Goal: Information Seeking & Learning: Check status

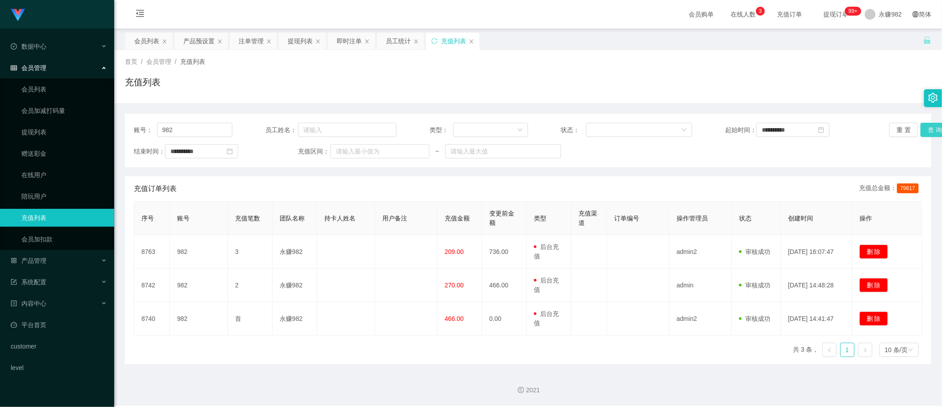
click at [927, 130] on button "查 询" at bounding box center [935, 130] width 29 height 14
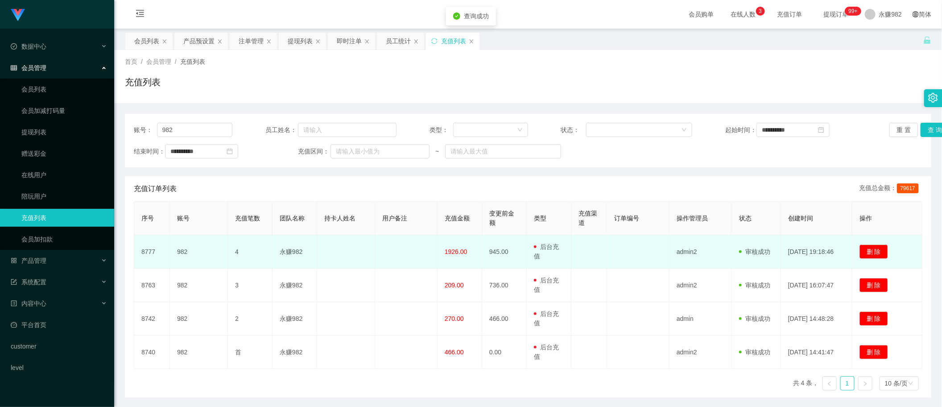
click at [454, 252] on span "1926.00" at bounding box center [456, 251] width 23 height 7
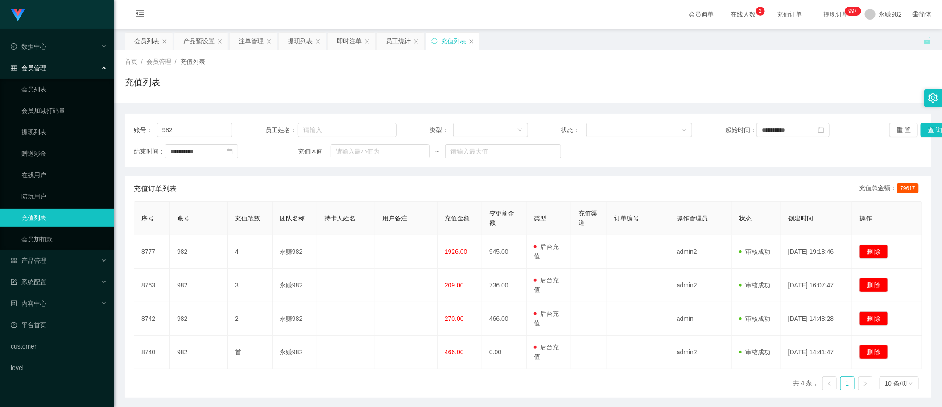
click at [448, 202] on th "充值金额" at bounding box center [460, 218] width 45 height 33
click at [923, 126] on button "查 询" at bounding box center [935, 130] width 29 height 14
click at [387, 39] on div "员工统计" at bounding box center [398, 41] width 25 height 17
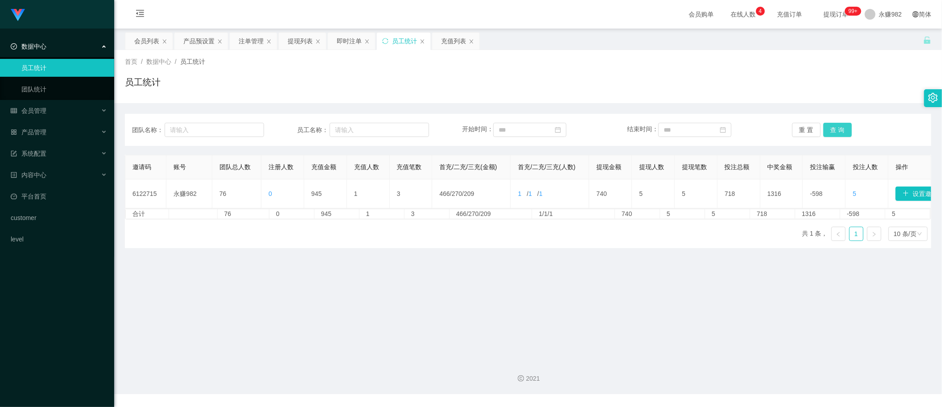
click at [835, 129] on button "查 询" at bounding box center [838, 130] width 29 height 14
click at [146, 39] on div "会员列表" at bounding box center [146, 41] width 25 height 17
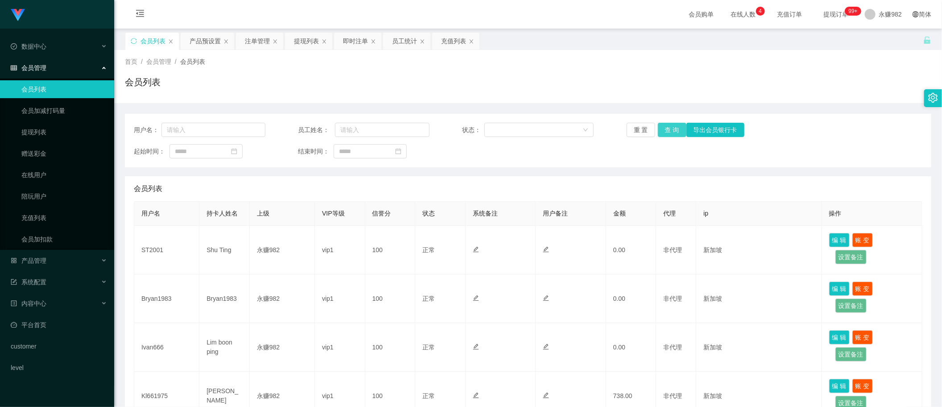
click at [666, 132] on button "查 询" at bounding box center [672, 130] width 29 height 14
click at [513, 158] on div "起始时间： 结束时间：" at bounding box center [528, 151] width 789 height 14
click at [664, 128] on button "查 询" at bounding box center [672, 130] width 29 height 14
click at [209, 40] on div "产品预设置" at bounding box center [205, 41] width 31 height 17
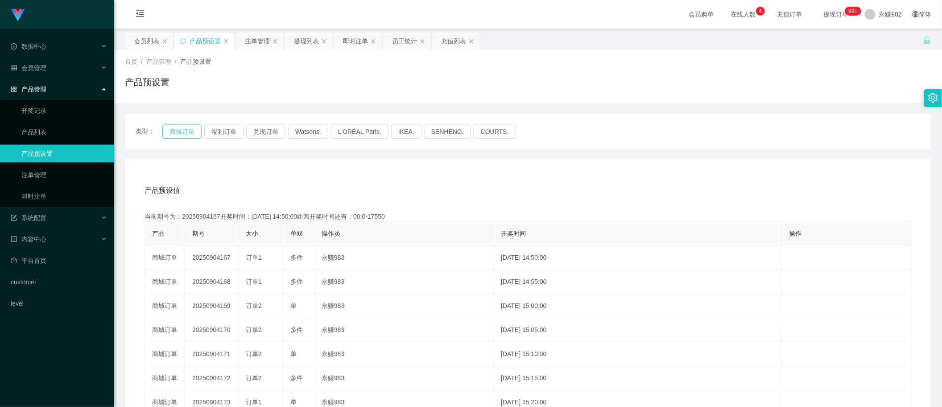
click at [190, 132] on button "商城订单" at bounding box center [181, 131] width 39 height 14
click at [558, 174] on div "产品预设值 添加期号 当前期号为：20250904226开奖时间：[DATE] 19:45:00距离开奖时间还有：02:28 产品 期号 大小 单双 操作员 …" at bounding box center [528, 342] width 807 height 368
click at [232, 134] on button "福利订单" at bounding box center [223, 131] width 39 height 14
click at [565, 204] on div "产品预设值 添加期号 当前期号为：20250904226开奖时间：[DATE] 19:45:00距离开奖时间还有：01:59 产品 期号 大小 单双 操作员 …" at bounding box center [528, 346] width 785 height 337
click at [259, 43] on div "注单管理" at bounding box center [257, 41] width 25 height 17
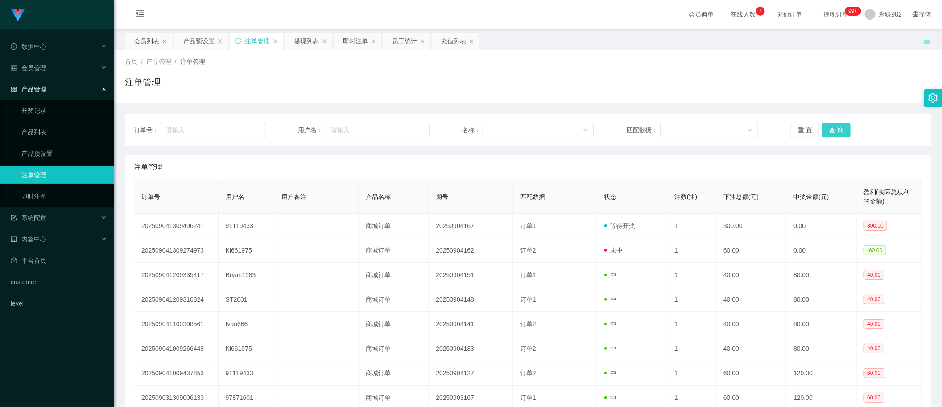
click at [837, 133] on button "查 询" at bounding box center [836, 130] width 29 height 14
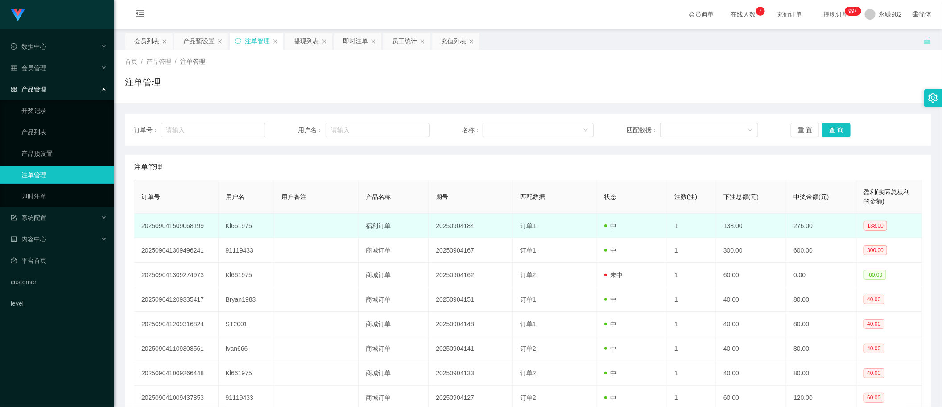
click at [466, 226] on td "20250904184" at bounding box center [471, 226] width 84 height 25
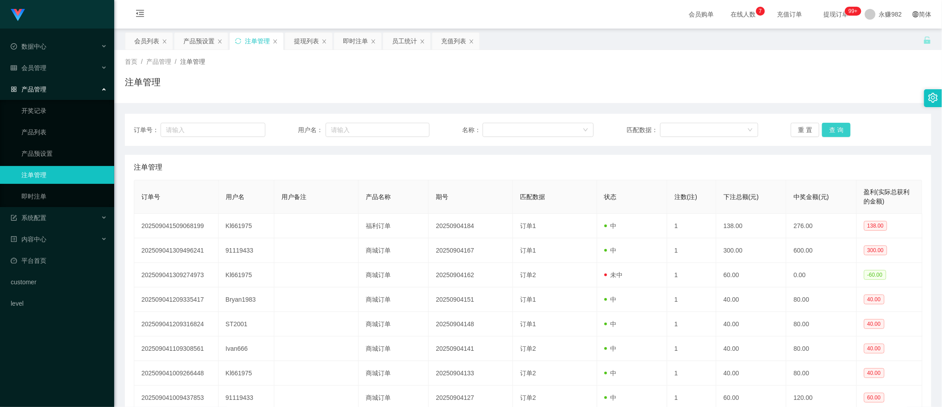
click at [840, 129] on button "查 询" at bounding box center [836, 130] width 29 height 14
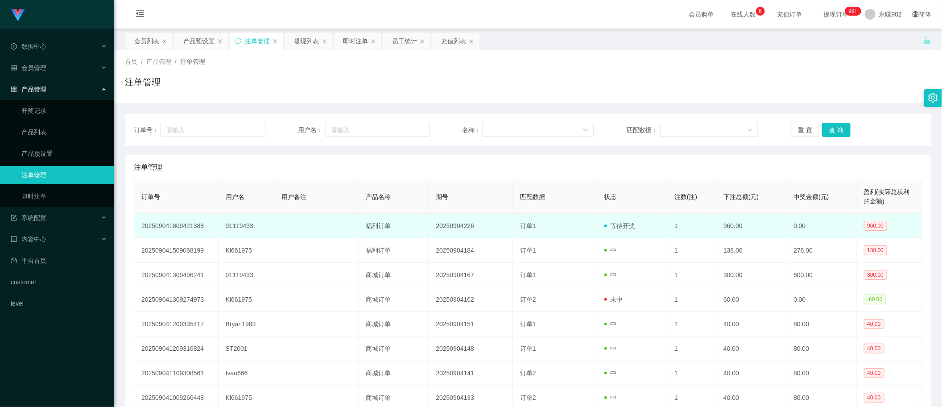
drag, startPoint x: 577, startPoint y: 237, endPoint x: 585, endPoint y: 237, distance: 7.6
click at [577, 237] on td "订单1" at bounding box center [555, 226] width 84 height 25
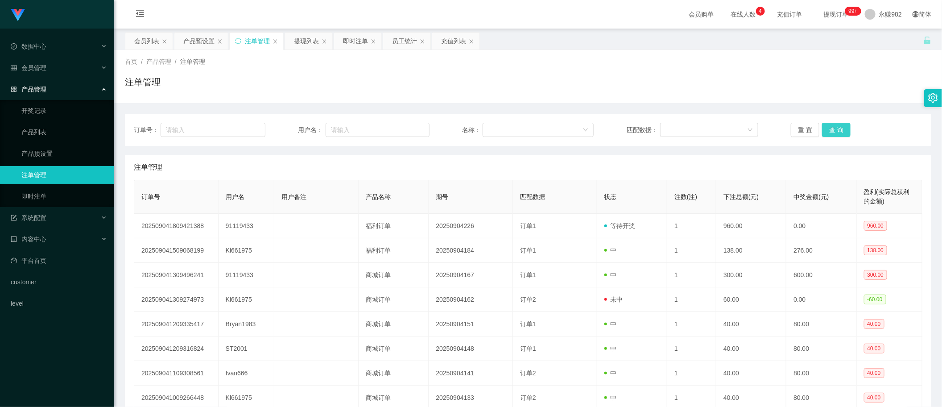
click at [835, 126] on button "查 询" at bounding box center [836, 130] width 29 height 14
click at [601, 162] on div "注单管理" at bounding box center [528, 167] width 789 height 25
click at [833, 134] on button "查 询" at bounding box center [836, 130] width 29 height 14
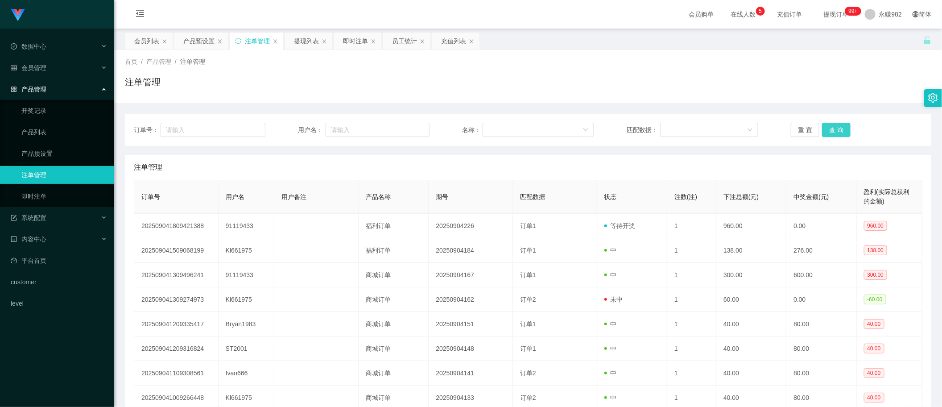
click at [833, 133] on button "查 询" at bounding box center [836, 130] width 29 height 14
click at [825, 135] on button "查 询" at bounding box center [836, 130] width 29 height 14
click at [822, 132] on button "查 询" at bounding box center [836, 130] width 29 height 14
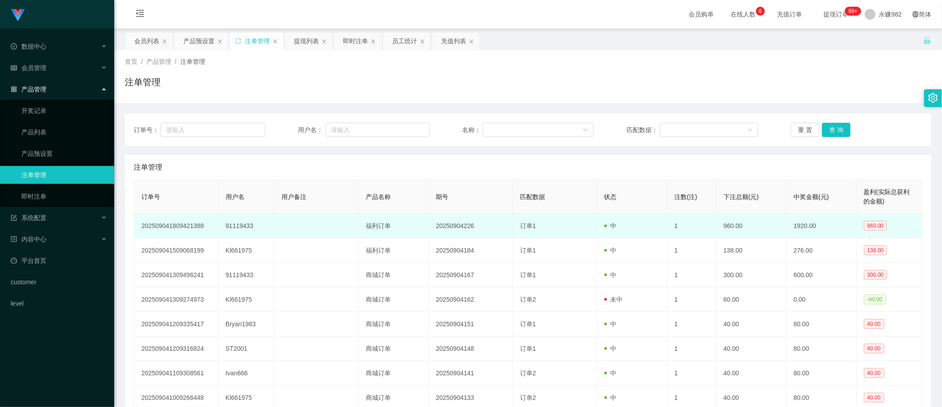
click at [231, 224] on td "91119433" at bounding box center [247, 226] width 56 height 25
copy td "91119433"
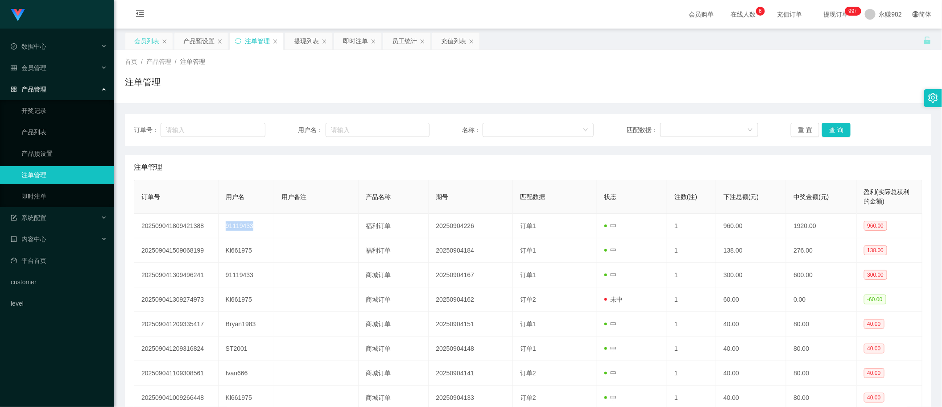
click at [134, 36] on div "会员列表" at bounding box center [146, 41] width 25 height 17
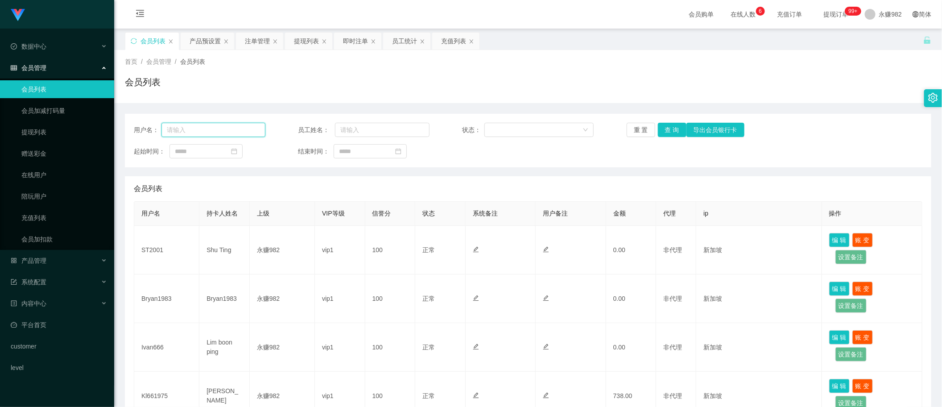
drag, startPoint x: 219, startPoint y: 132, endPoint x: 231, endPoint y: 133, distance: 12.1
click at [219, 132] on input "text" at bounding box center [214, 130] width 104 height 14
paste input "91119433"
type input "91119433"
click at [671, 130] on button "查 询" at bounding box center [672, 130] width 29 height 14
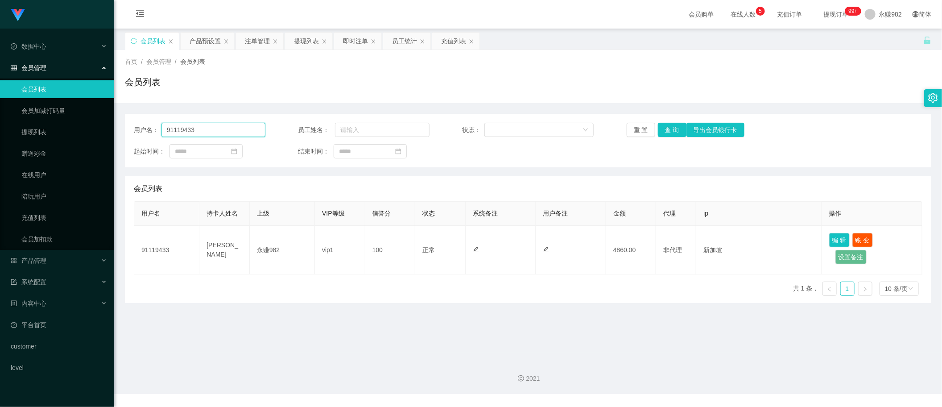
click at [217, 125] on input "91119433" at bounding box center [214, 130] width 104 height 14
click at [666, 130] on button "查 询" at bounding box center [672, 130] width 29 height 14
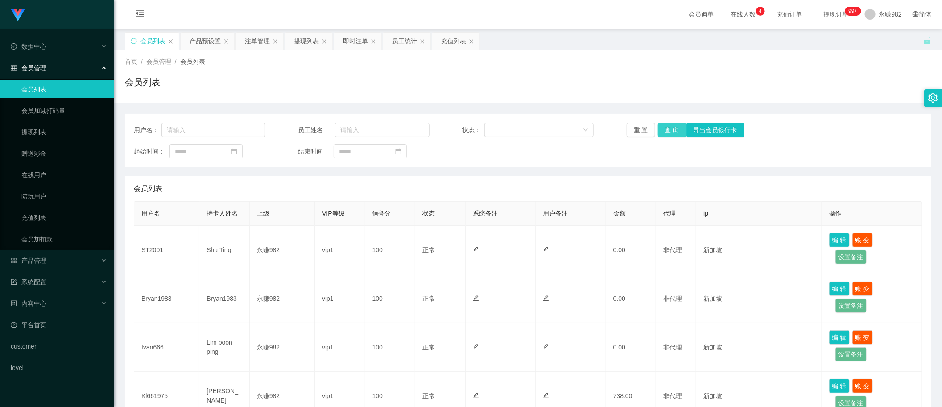
click at [669, 134] on button "查 询" at bounding box center [672, 130] width 29 height 14
click at [445, 43] on div "充值列表" at bounding box center [453, 41] width 25 height 17
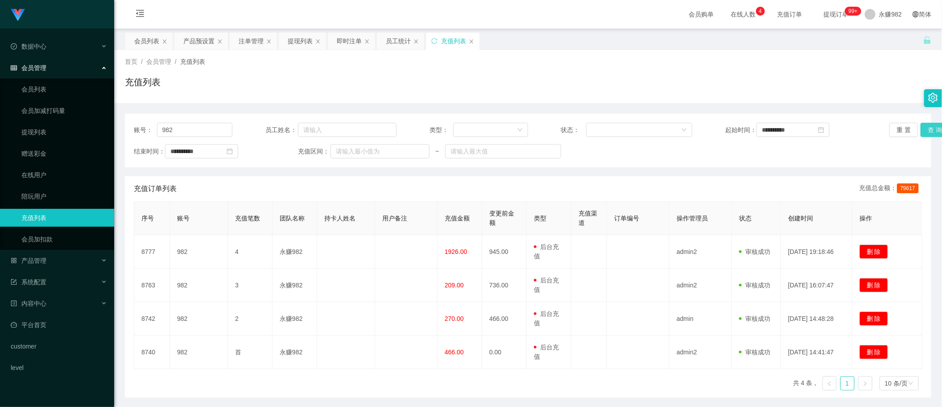
click at [927, 127] on button "查 询" at bounding box center [935, 130] width 29 height 14
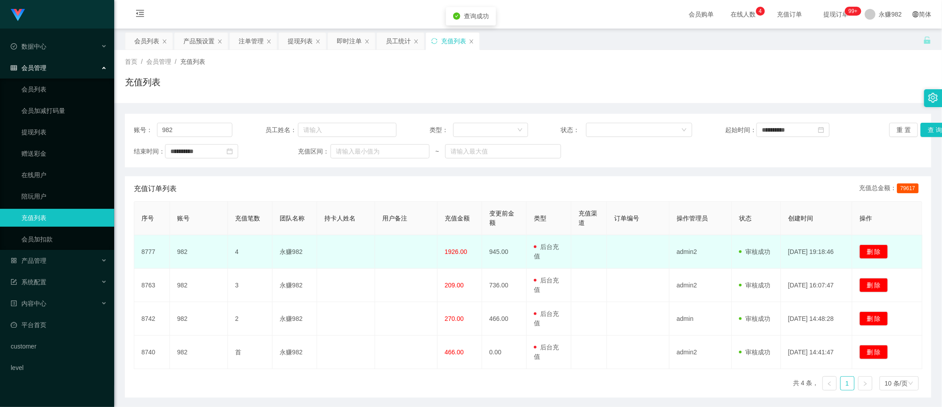
click at [447, 253] on span "1926.00" at bounding box center [456, 251] width 23 height 7
copy span "1926.00"
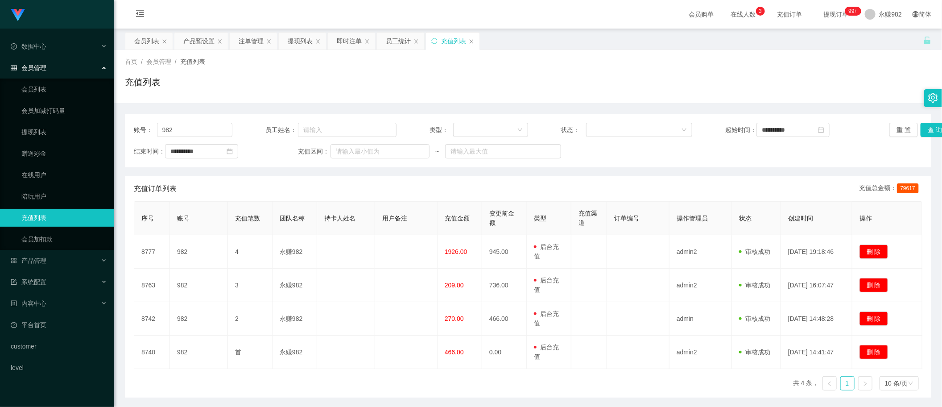
click at [924, 212] on div "充值订单列表 充值总金额： 79617 序号 账号 充值笔数 团队名称 持卡人姓名 用户备注 充值金额 变更前金额 类型 充值渠道 订单编号 操作管理员 状态…" at bounding box center [528, 286] width 807 height 221
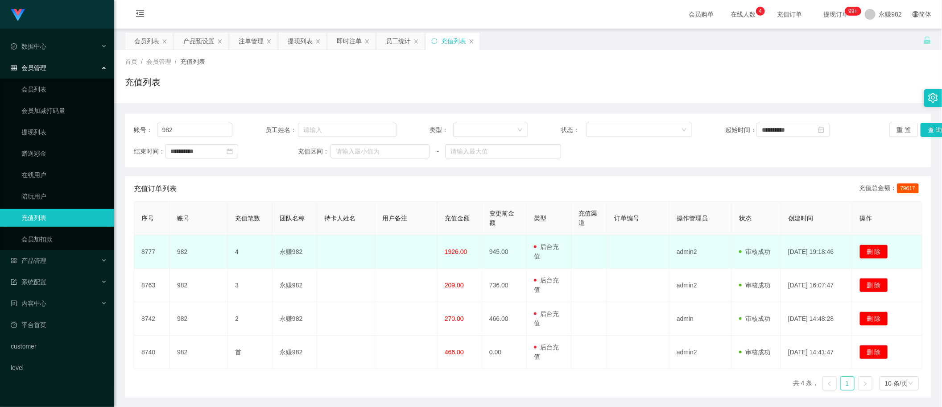
click at [912, 268] on td "删 除" at bounding box center [888, 251] width 70 height 33
click at [910, 250] on td "删 除" at bounding box center [888, 251] width 70 height 33
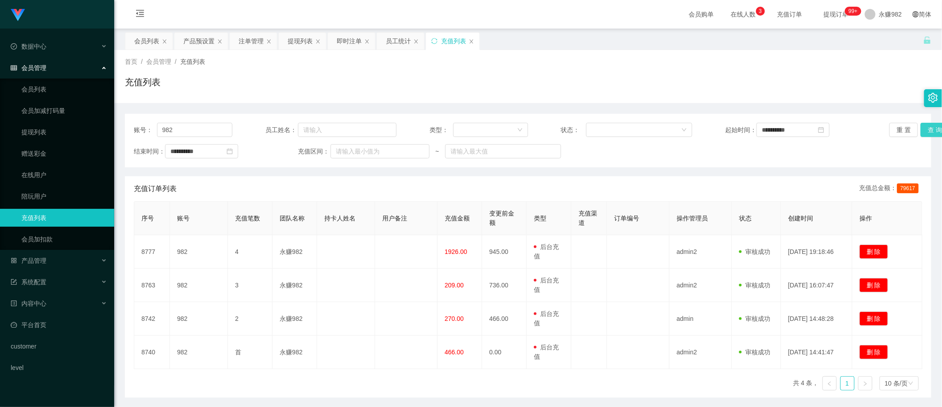
click at [933, 129] on button "查 询" at bounding box center [935, 130] width 29 height 14
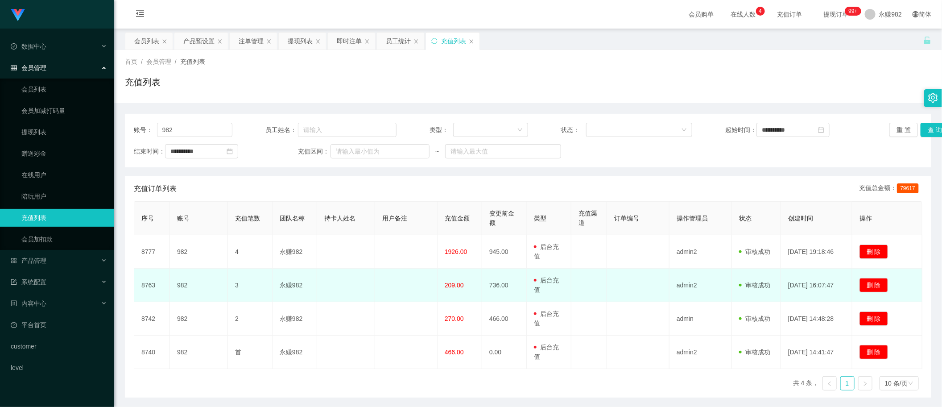
click at [180, 283] on td "982" at bounding box center [199, 285] width 58 height 33
copy td "982"
click at [914, 298] on td "删 除" at bounding box center [888, 285] width 70 height 33
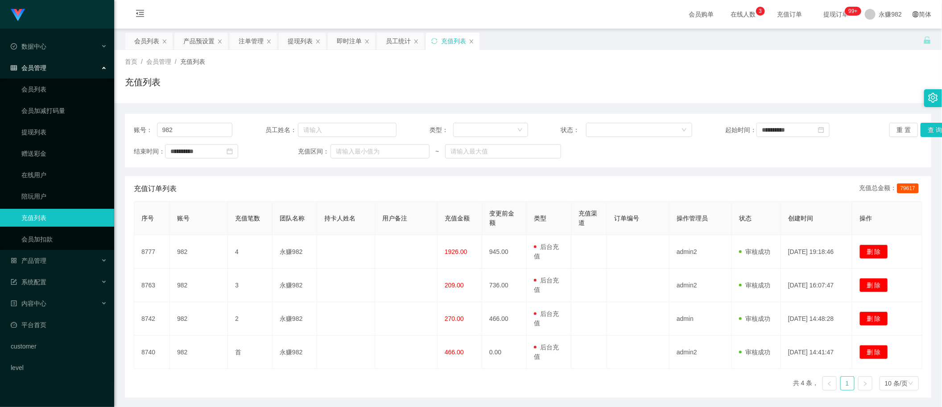
click at [491, 55] on div "首页 / 会员管理 / 充值列表 / 充值列表" at bounding box center [528, 76] width 828 height 53
click at [395, 47] on div "员工统计" at bounding box center [398, 41] width 25 height 17
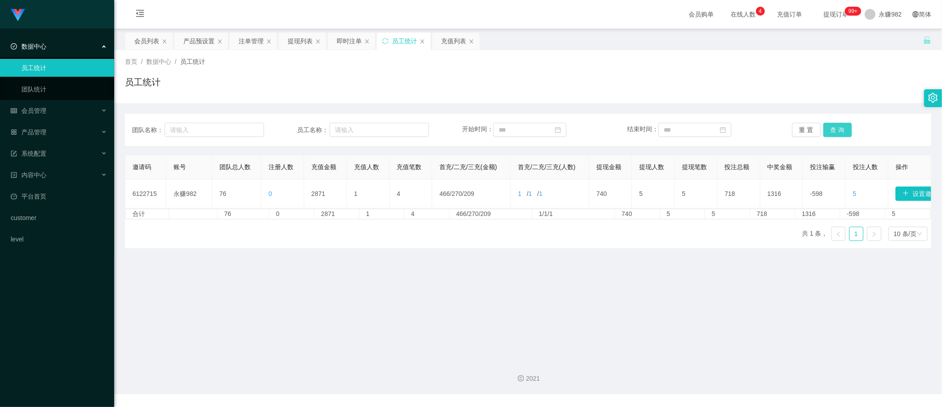
click at [833, 125] on button "查 询" at bounding box center [838, 130] width 29 height 14
click at [302, 41] on div "提现列表" at bounding box center [300, 41] width 25 height 17
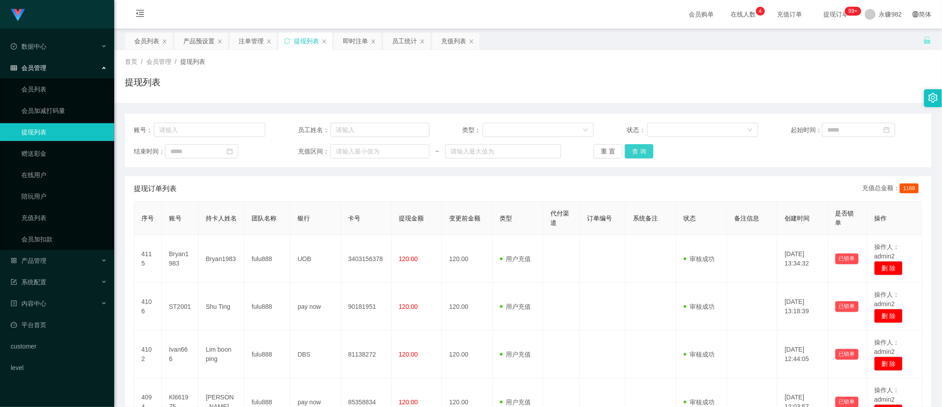
click at [627, 149] on button "查 询" at bounding box center [639, 151] width 29 height 14
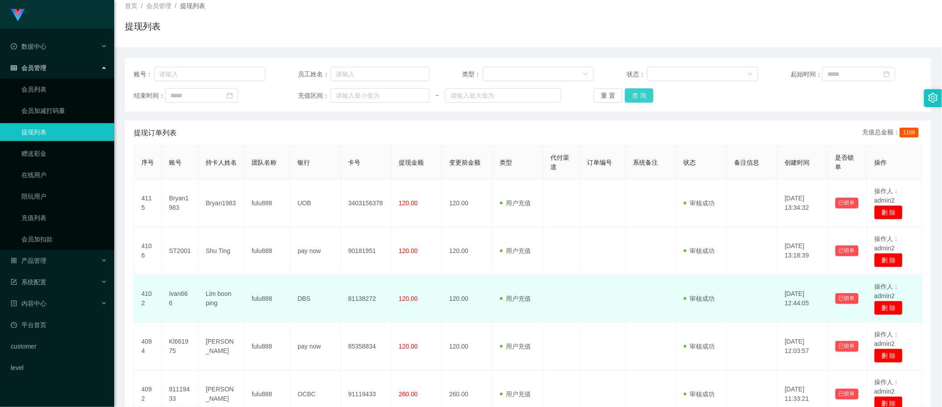
scroll to position [167, 0]
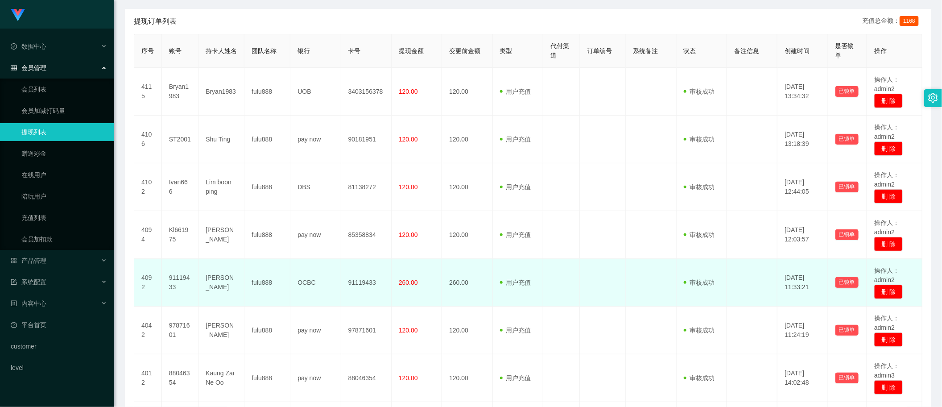
click at [460, 282] on td "260.00" at bounding box center [467, 283] width 50 height 48
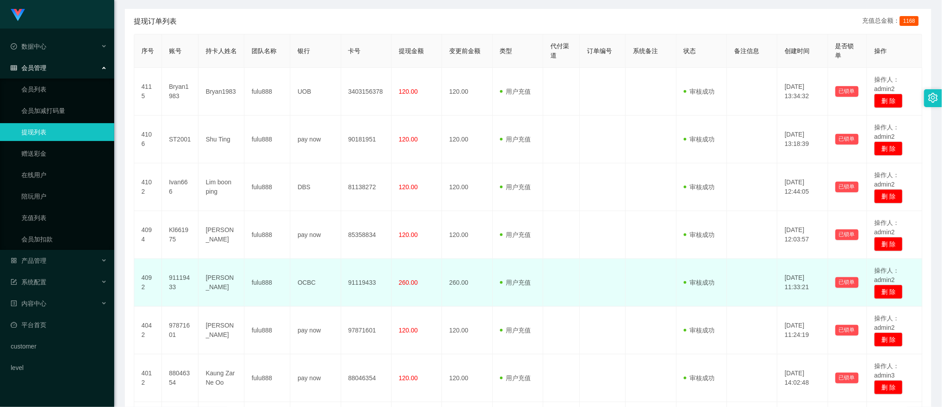
click at [460, 282] on td "260.00" at bounding box center [467, 283] width 50 height 48
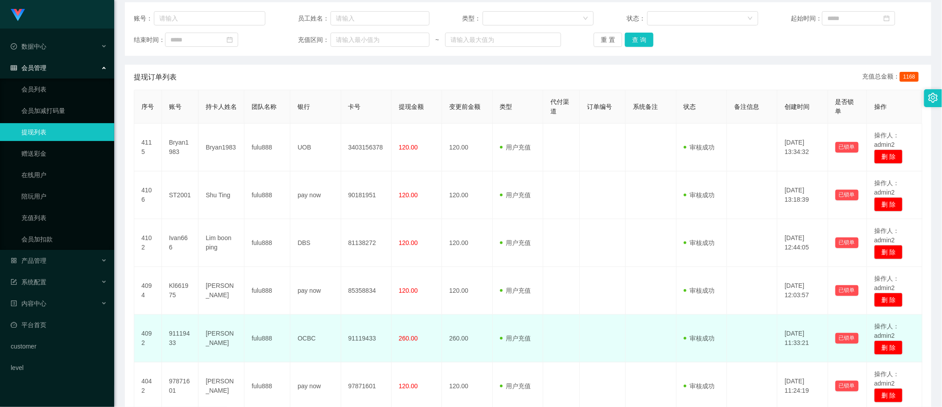
click at [454, 333] on td "260.00" at bounding box center [467, 339] width 50 height 48
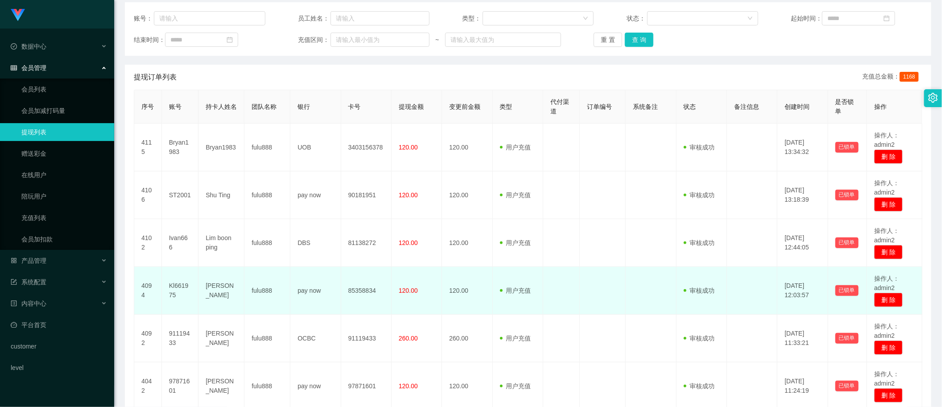
click at [460, 294] on td "120.00" at bounding box center [467, 291] width 50 height 48
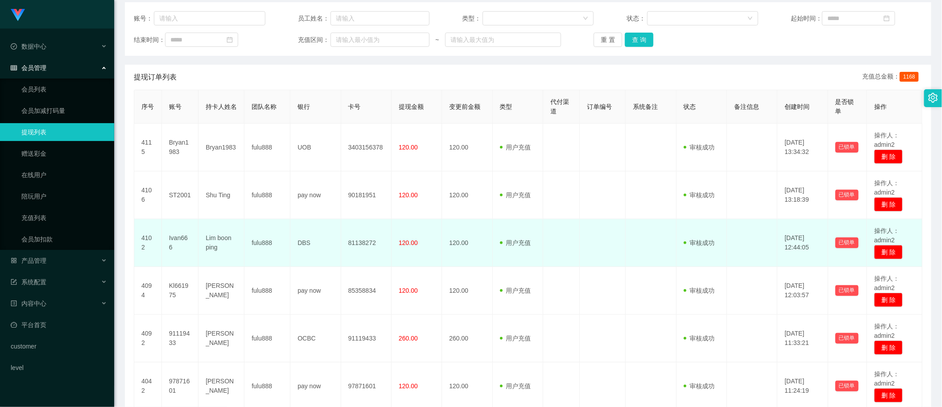
click at [459, 236] on td "120.00" at bounding box center [467, 243] width 50 height 48
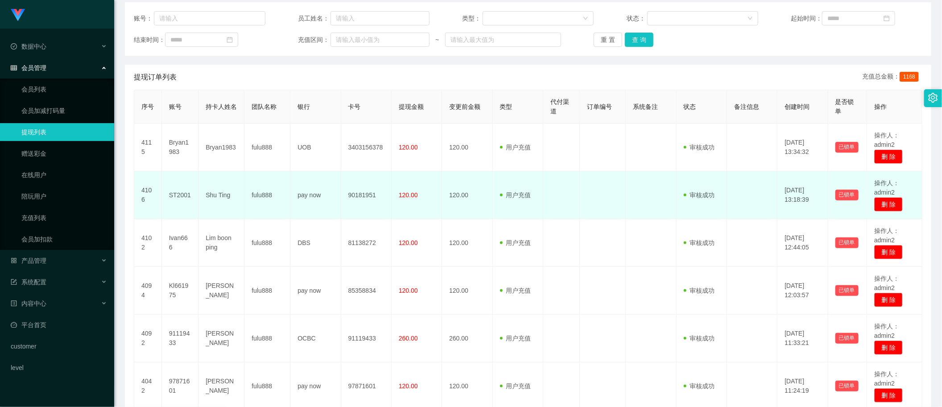
click at [462, 203] on td "120.00" at bounding box center [467, 195] width 50 height 48
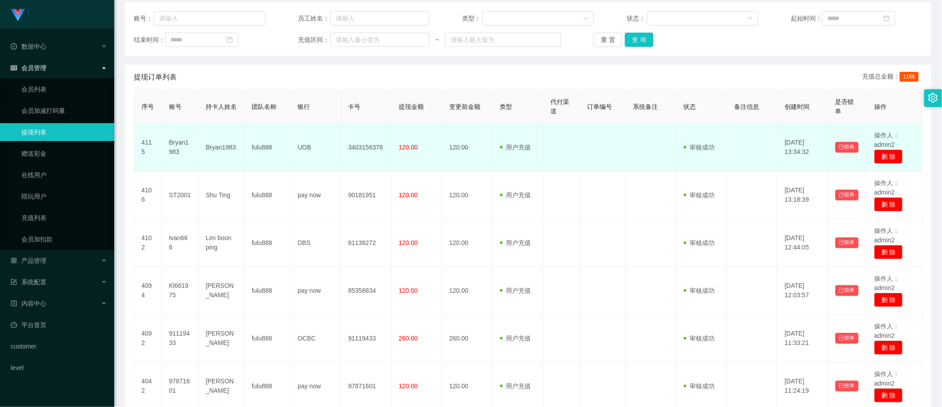
click at [458, 154] on td "120.00" at bounding box center [467, 148] width 50 height 48
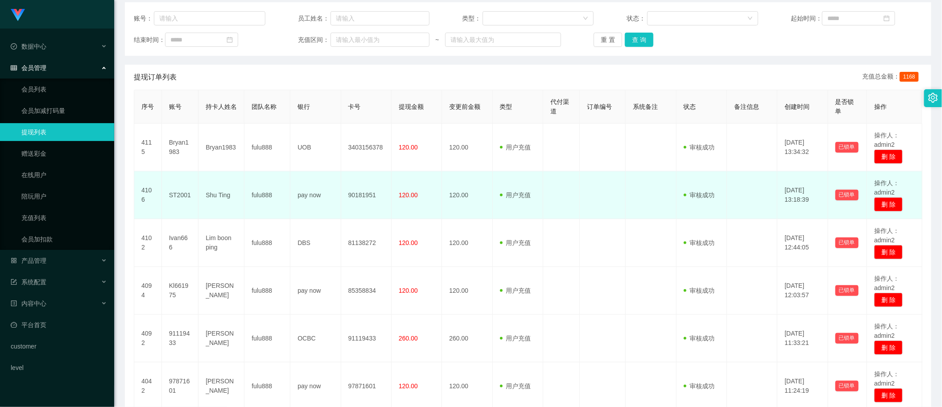
click at [458, 212] on td "120.00" at bounding box center [467, 195] width 50 height 48
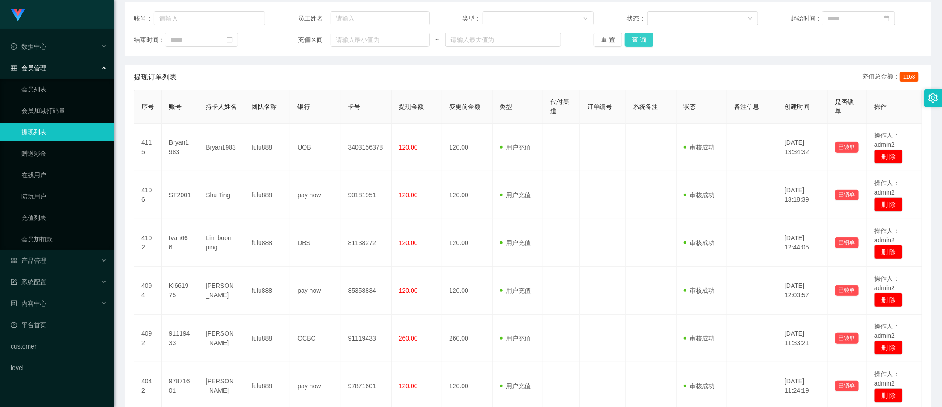
click at [627, 39] on button "查 询" at bounding box center [639, 40] width 29 height 14
click at [634, 41] on button "查 询" at bounding box center [639, 40] width 29 height 14
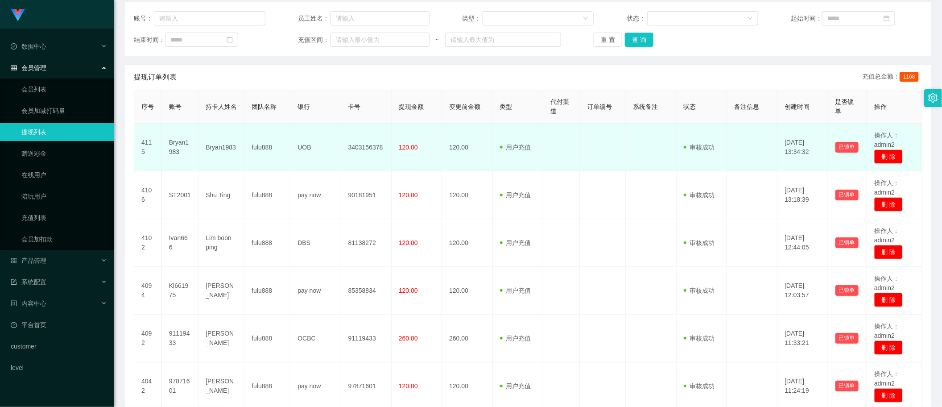
click at [407, 155] on td "120.00" at bounding box center [417, 148] width 50 height 48
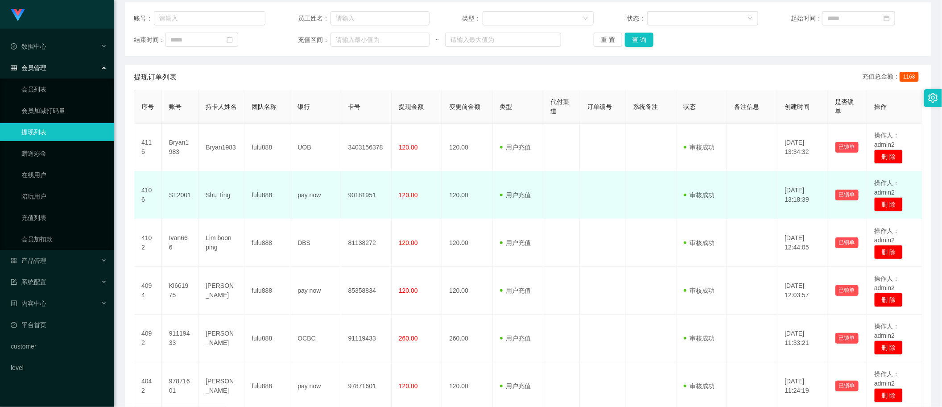
click at [411, 197] on span "120.00" at bounding box center [408, 194] width 19 height 7
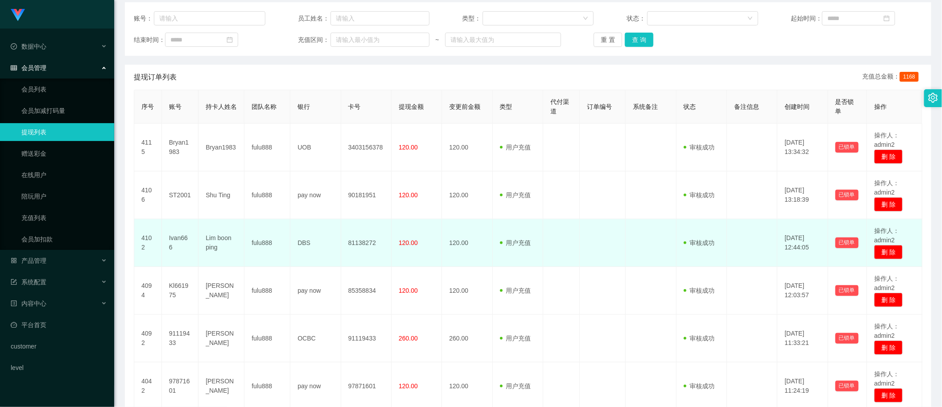
click at [406, 243] on span "120.00" at bounding box center [408, 242] width 19 height 7
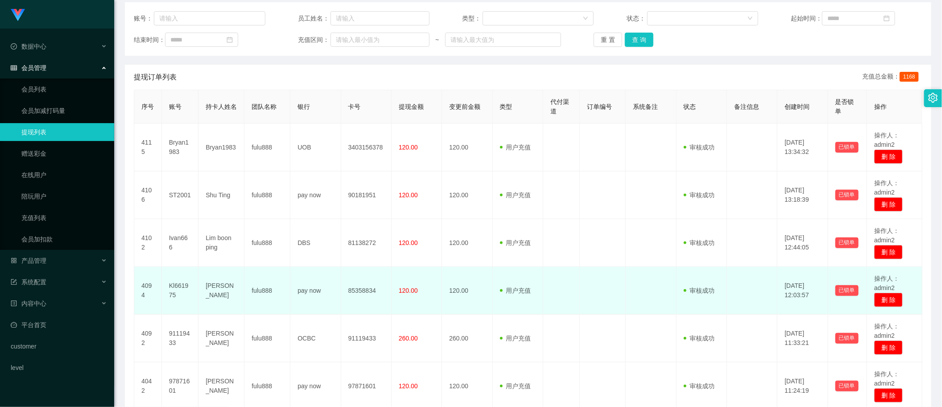
click at [400, 289] on span "120.00" at bounding box center [408, 290] width 19 height 7
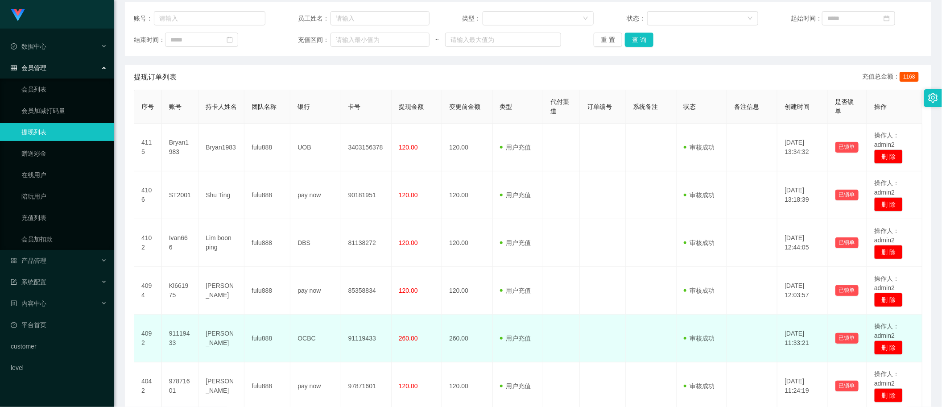
click at [401, 335] on span "260.00" at bounding box center [408, 338] width 19 height 7
